Goal: Find specific page/section: Find specific page/section

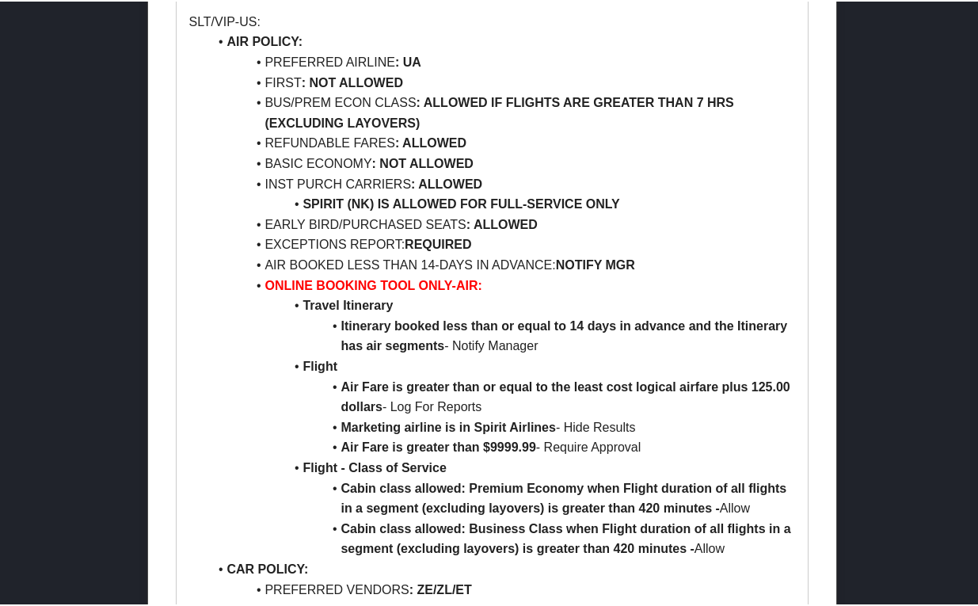
scroll to position [1980, 0]
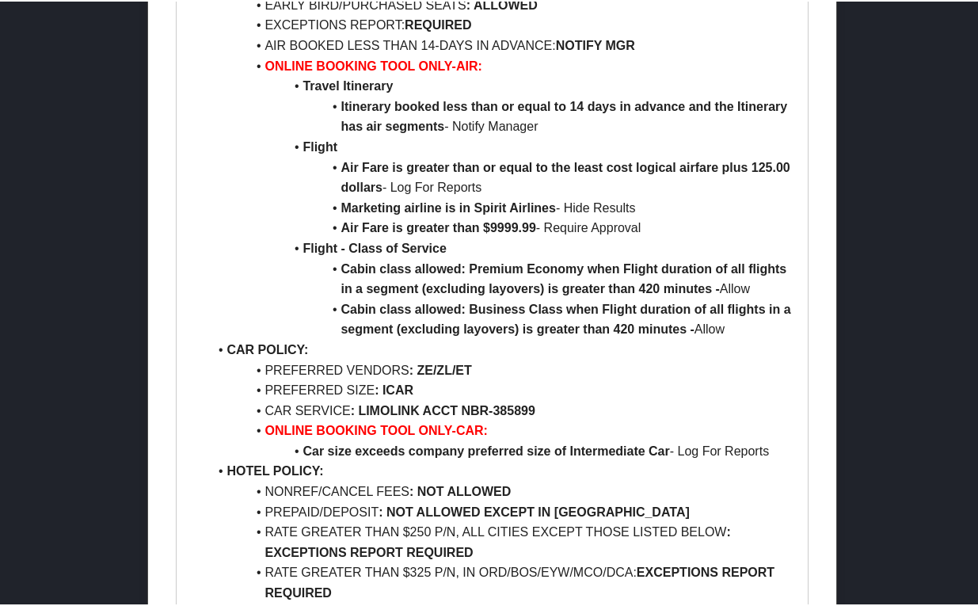
click at [278, 332] on li "Cabin class allowed: Business Class when Flight duration of all flights in a se…" at bounding box center [502, 318] width 588 height 40
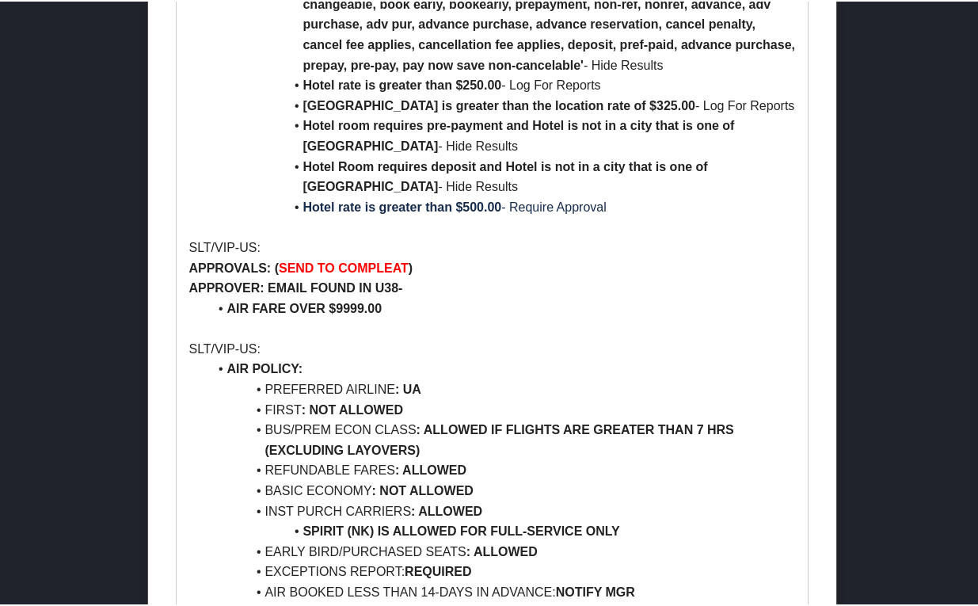
scroll to position [1664, 0]
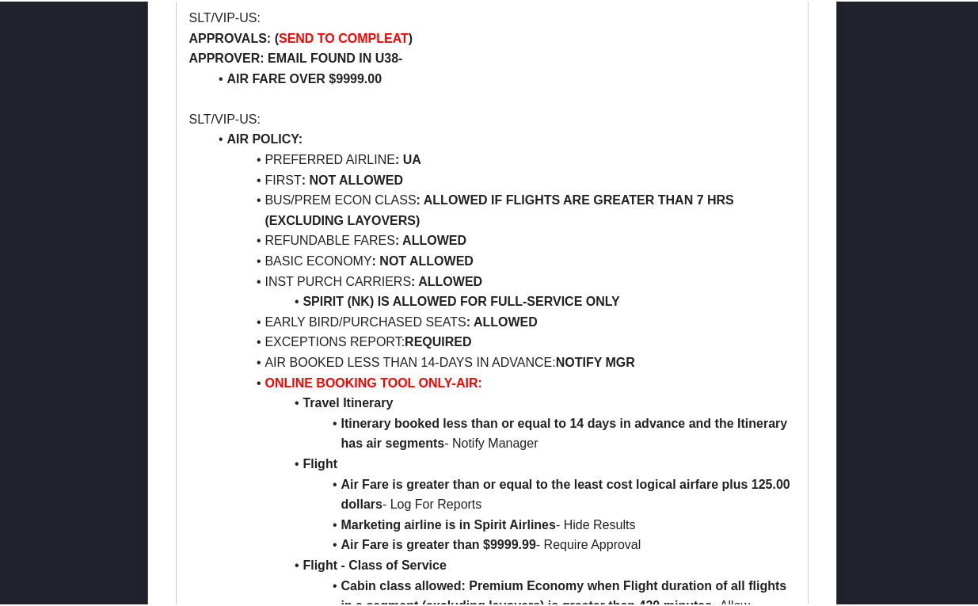
click at [220, 439] on li "Itinerary booked less than or equal to 14 days in advance and the Itinerary has…" at bounding box center [502, 432] width 588 height 40
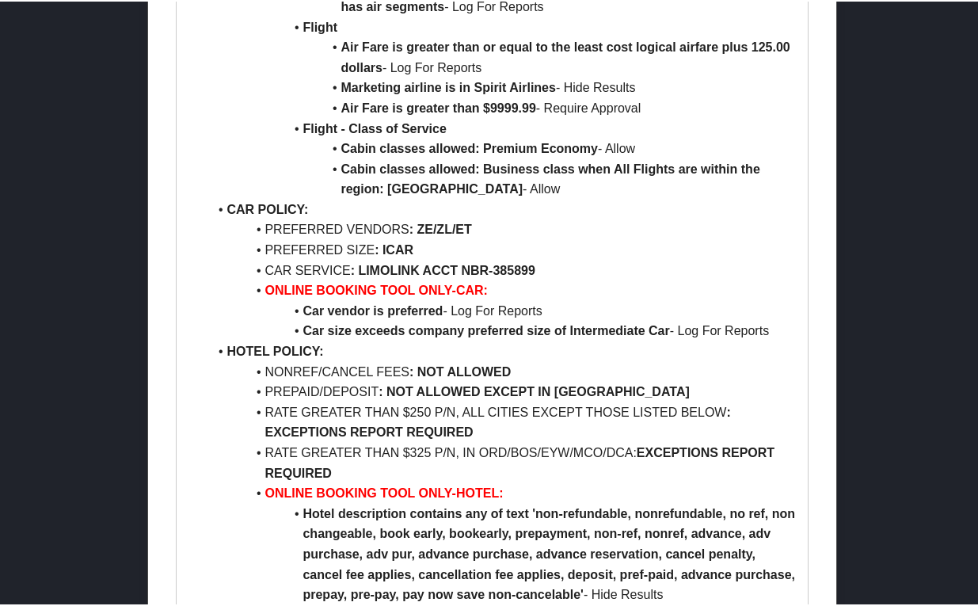
scroll to position [5935, 0]
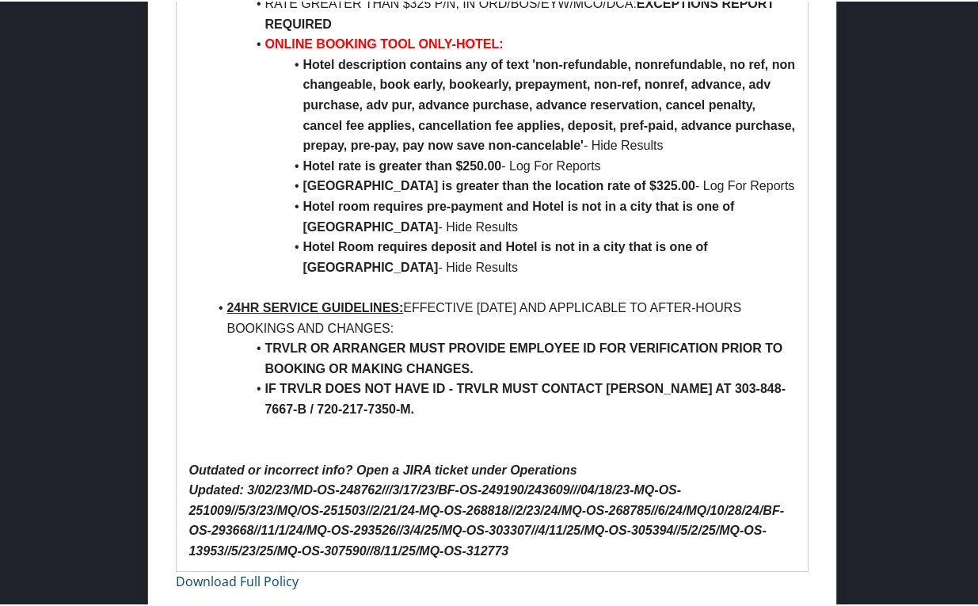
click at [422, 372] on strong "TRVLR OR ARRANGER MUST PROVIDE EMPLOYEE ID FOR VERIFICATION PRIOR TO BOOKING OR…" at bounding box center [525, 357] width 521 height 34
click at [581, 322] on li "24HR SERVICE GUIDELINES: EFFECTIVE [DATE] AND APPLICABLE TO AFTER-HOURS BOOKING…" at bounding box center [502, 316] width 588 height 40
click at [524, 356] on li "TRVLR OR ARRANGER MUST PROVIDE EMPLOYEE ID FOR VERIFICATION PRIOR TO BOOKING OR…" at bounding box center [502, 357] width 588 height 40
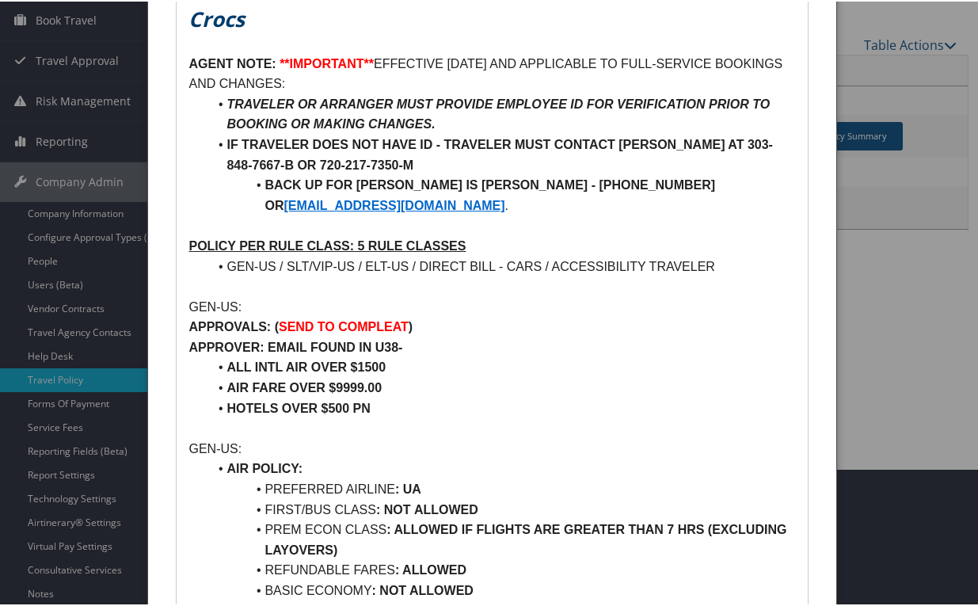
scroll to position [0, 0]
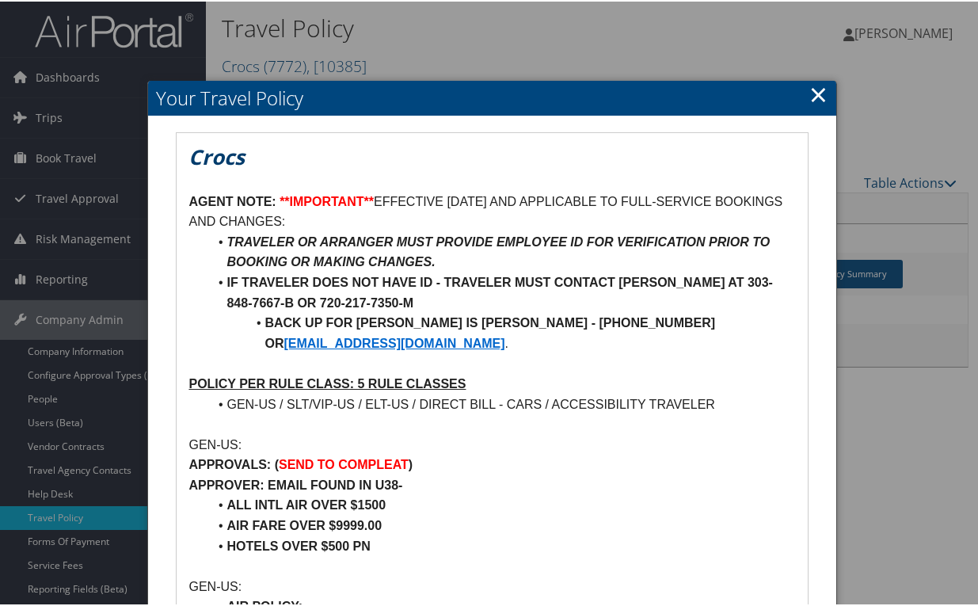
click at [816, 88] on link "×" at bounding box center [819, 93] width 18 height 32
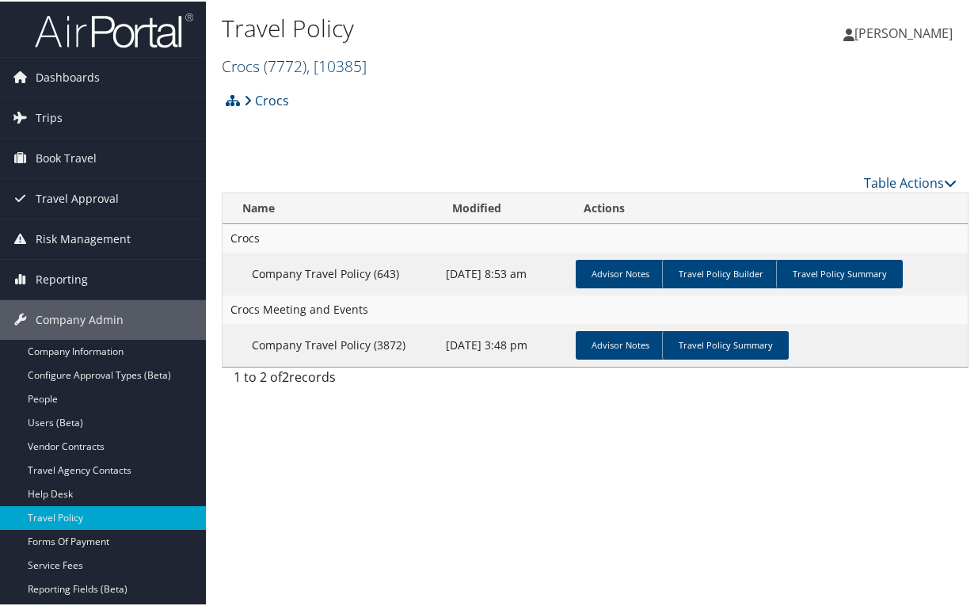
click at [294, 66] on span "( 7772 )" at bounding box center [285, 64] width 43 height 21
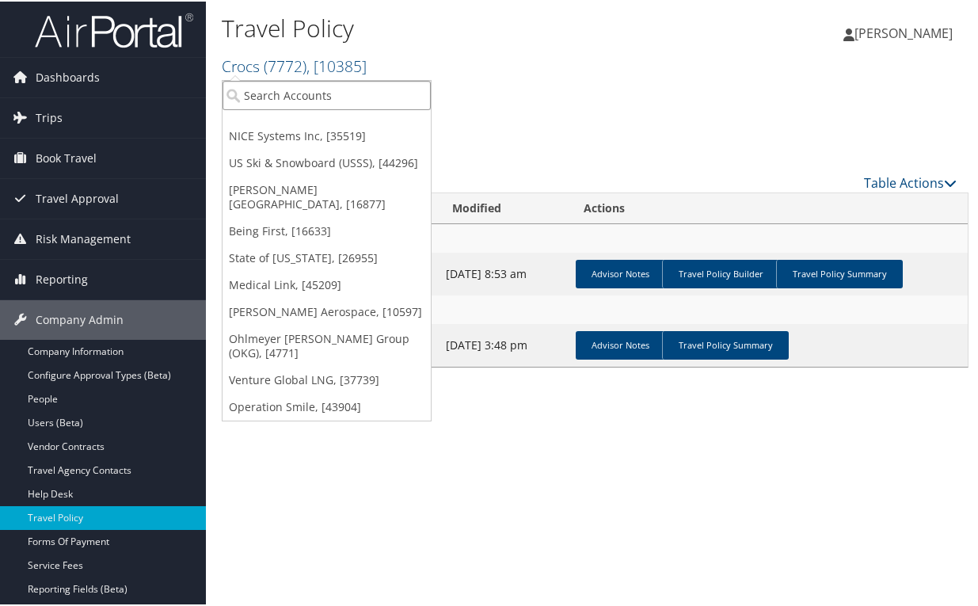
click at [302, 94] on input "search" at bounding box center [327, 93] width 208 height 29
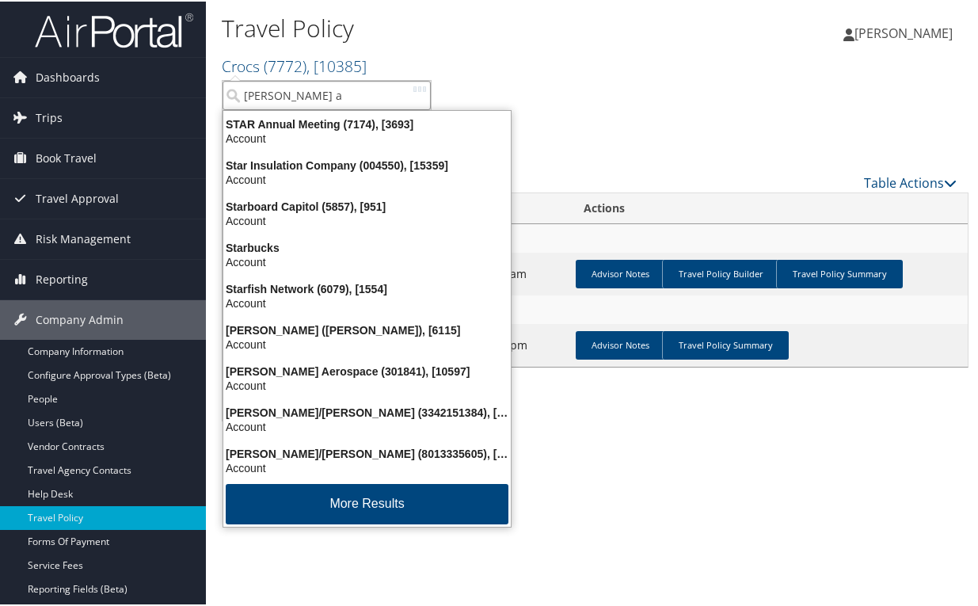
type input "[PERSON_NAME]"
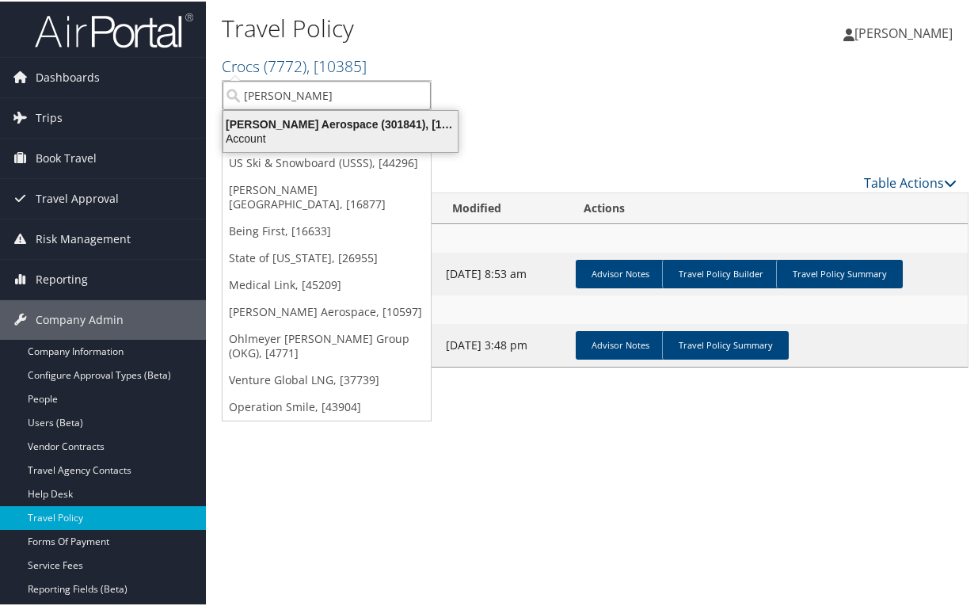
click at [319, 136] on div "Account" at bounding box center [340, 137] width 253 height 14
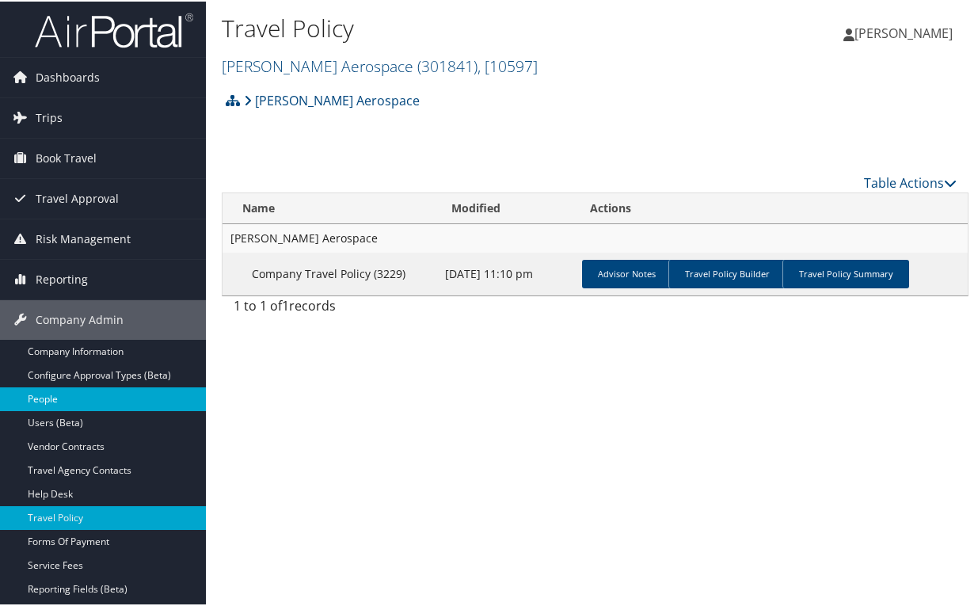
click at [54, 395] on link "People" at bounding box center [103, 398] width 206 height 24
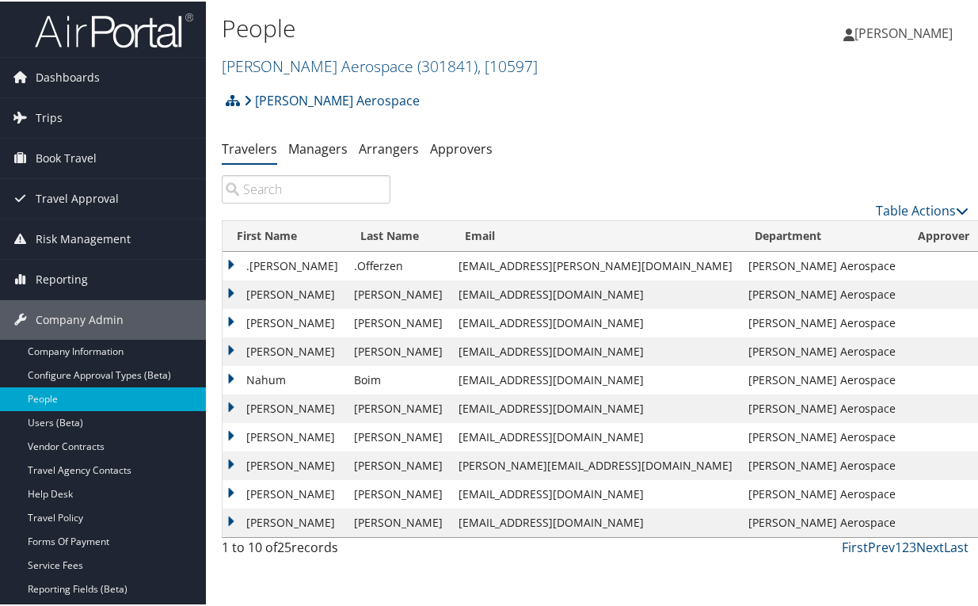
click at [299, 185] on input "search" at bounding box center [306, 187] width 169 height 29
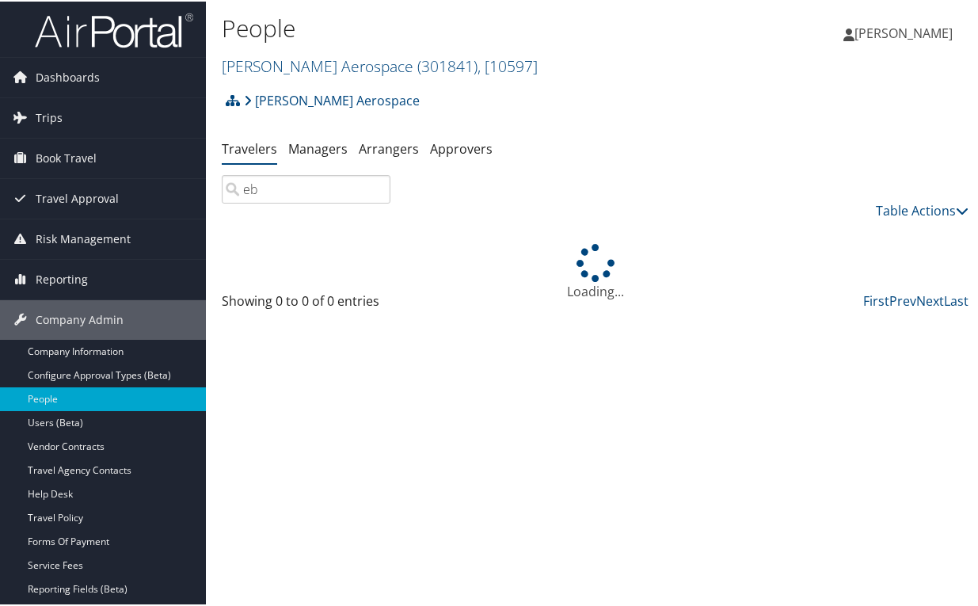
type input "e"
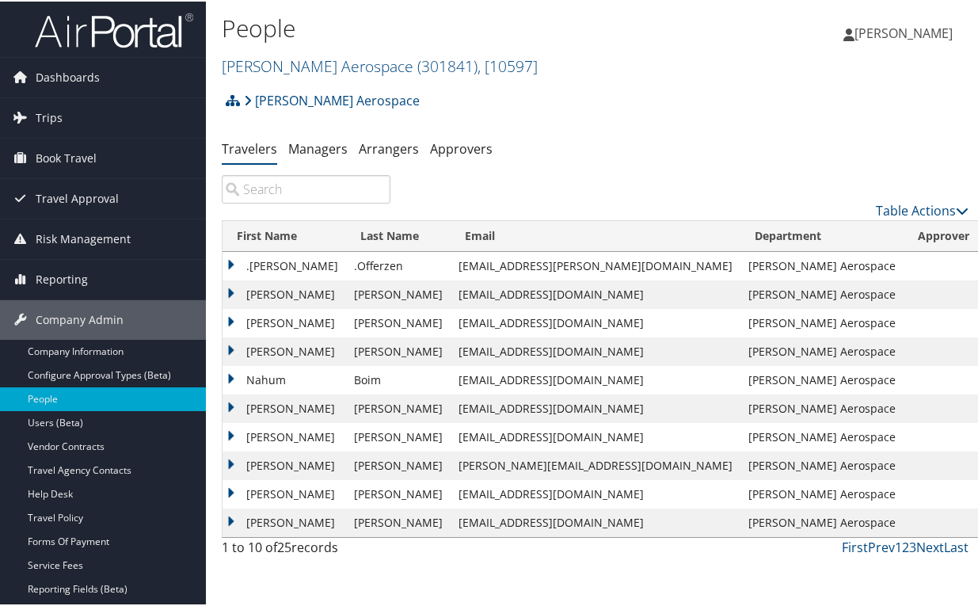
click at [681, 123] on div "Stark Aerospace Account Structure Stark Aerospace (301841) ACTIVE Create Child …" at bounding box center [595, 104] width 747 height 43
